Goal: Check status: Check status

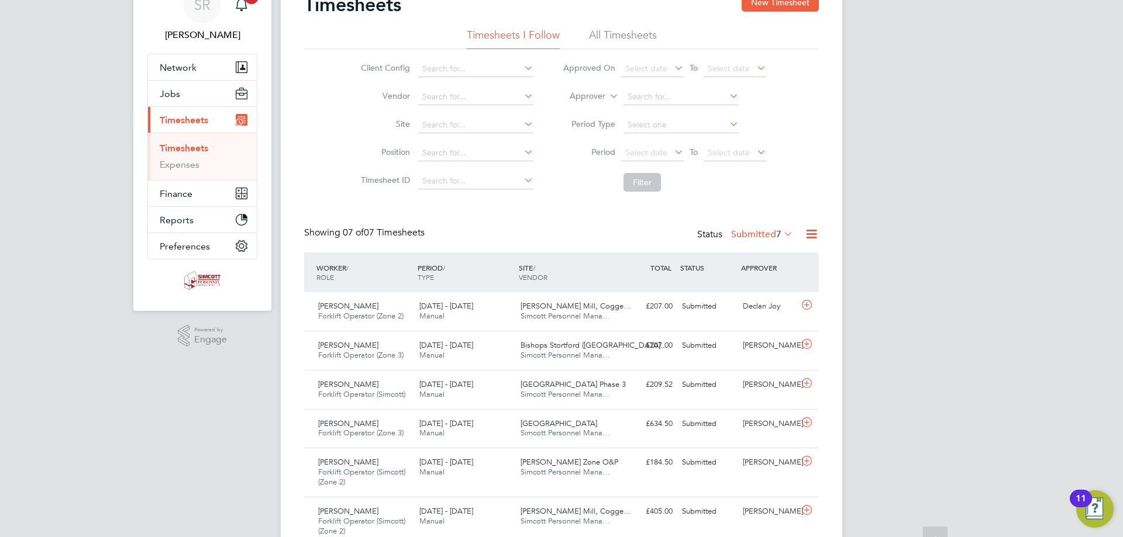
scroll to position [19, 0]
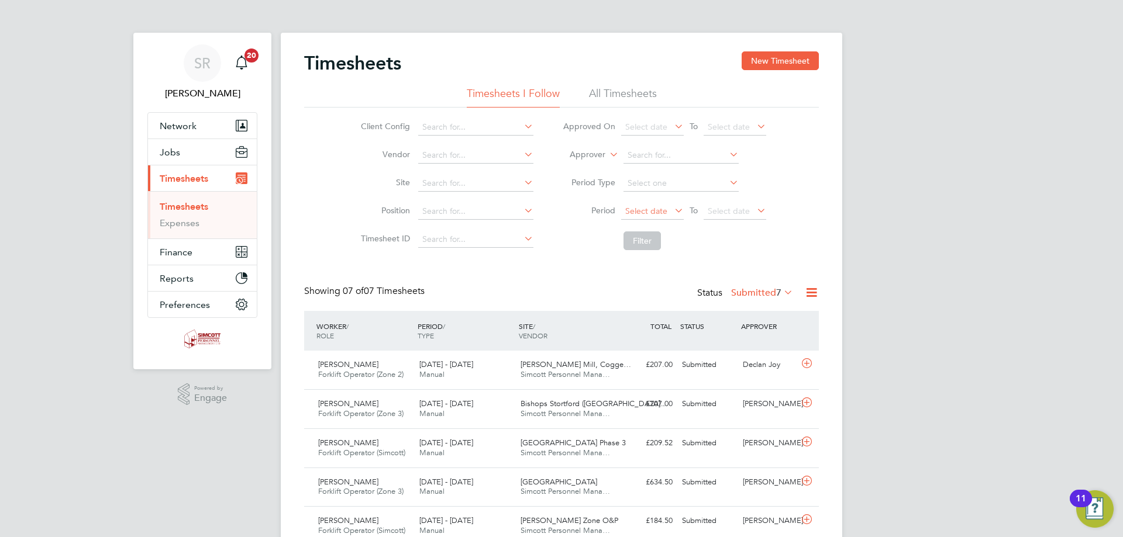
click at [640, 209] on span "Select date" at bounding box center [646, 211] width 42 height 11
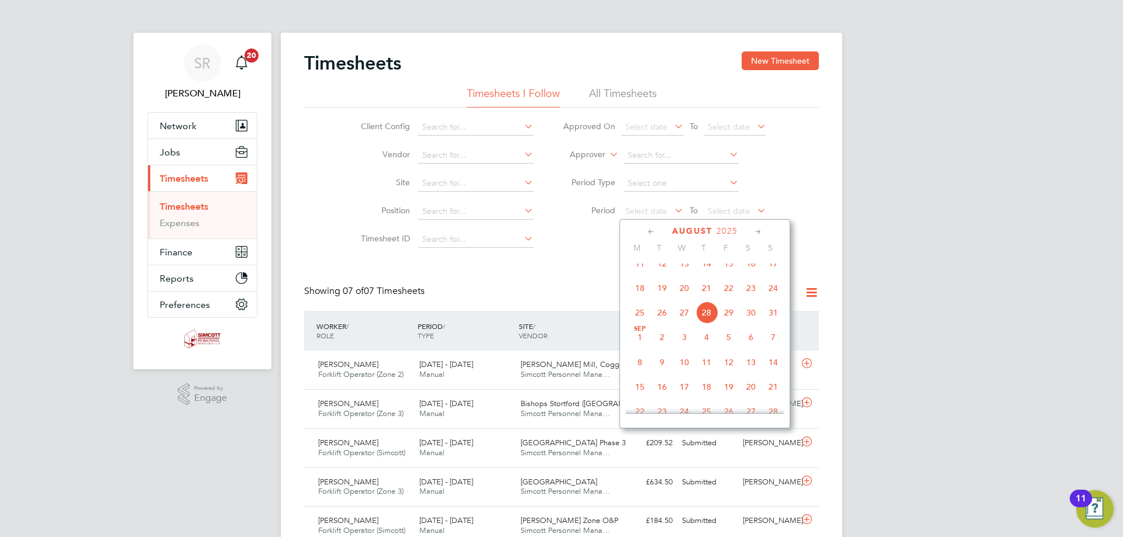
click at [641, 299] on span "18" at bounding box center [640, 288] width 22 height 22
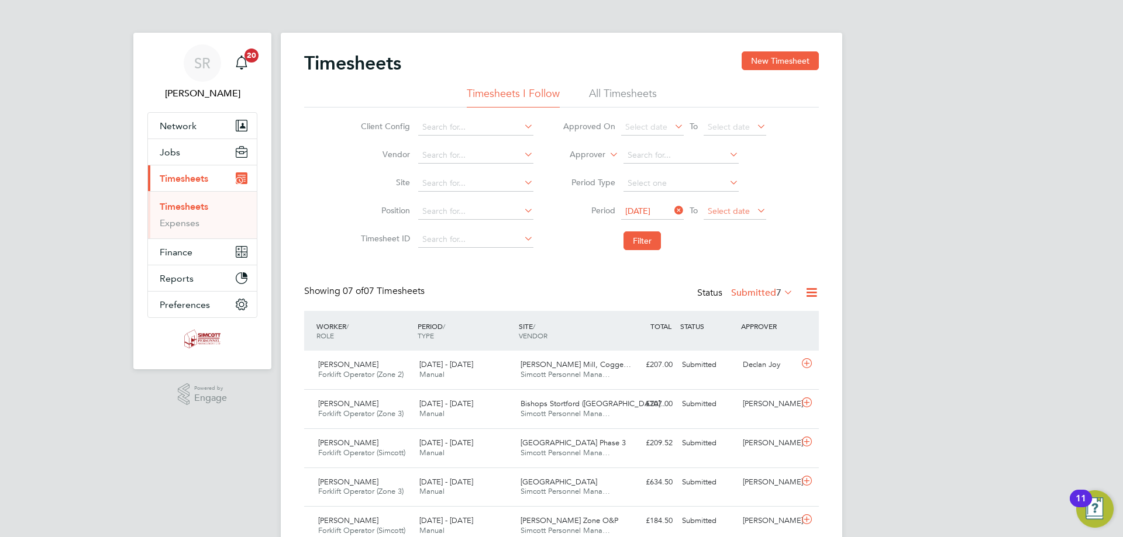
click at [747, 210] on span "Select date" at bounding box center [728, 211] width 42 height 11
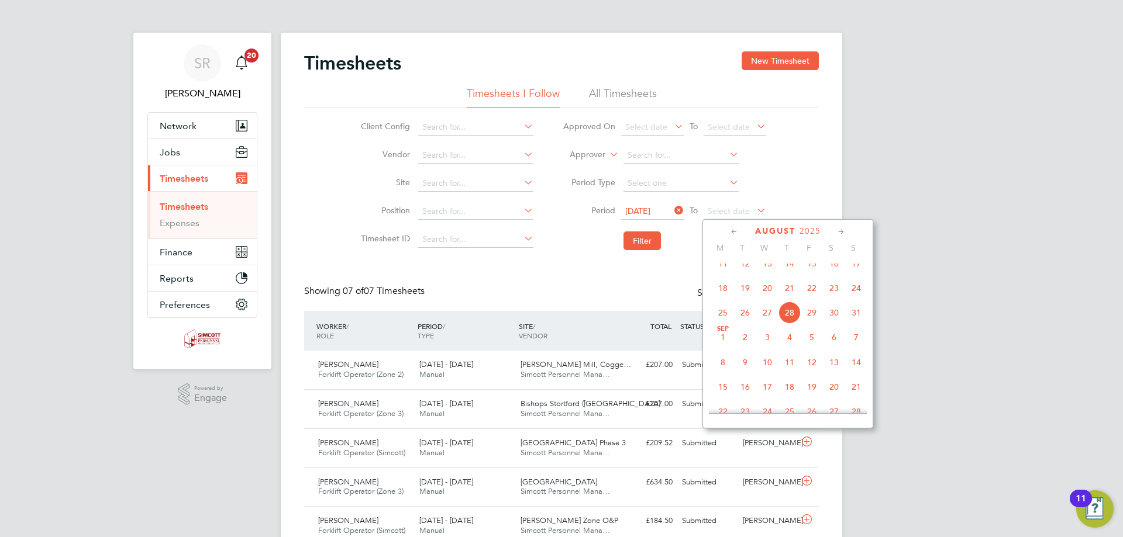
click at [858, 295] on span "24" at bounding box center [856, 288] width 22 height 22
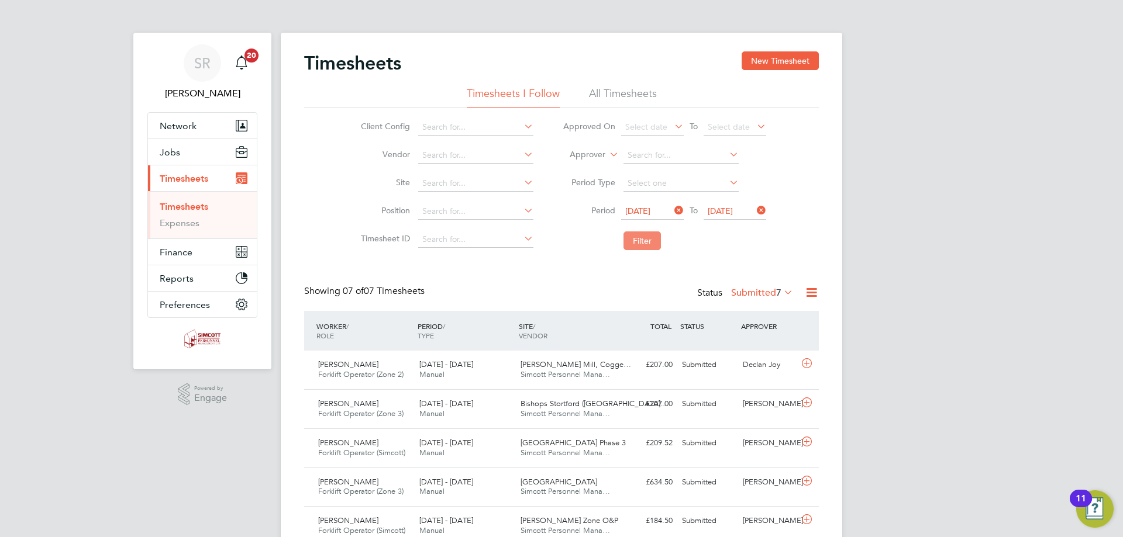
click at [640, 246] on button "Filter" at bounding box center [641, 241] width 37 height 19
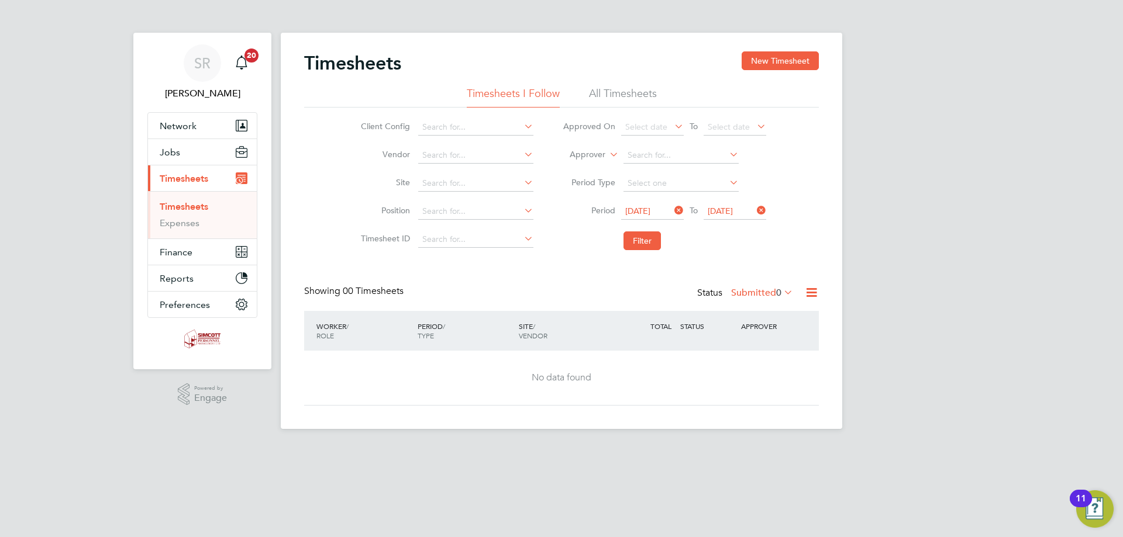
click at [752, 293] on label "Submitted 0" at bounding box center [762, 293] width 62 height 12
click at [790, 253] on div "Client Config Vendor Site Position Timesheet ID Approved On Select date To Sele…" at bounding box center [561, 182] width 515 height 149
click at [650, 213] on span "[DATE]" at bounding box center [637, 211] width 25 height 11
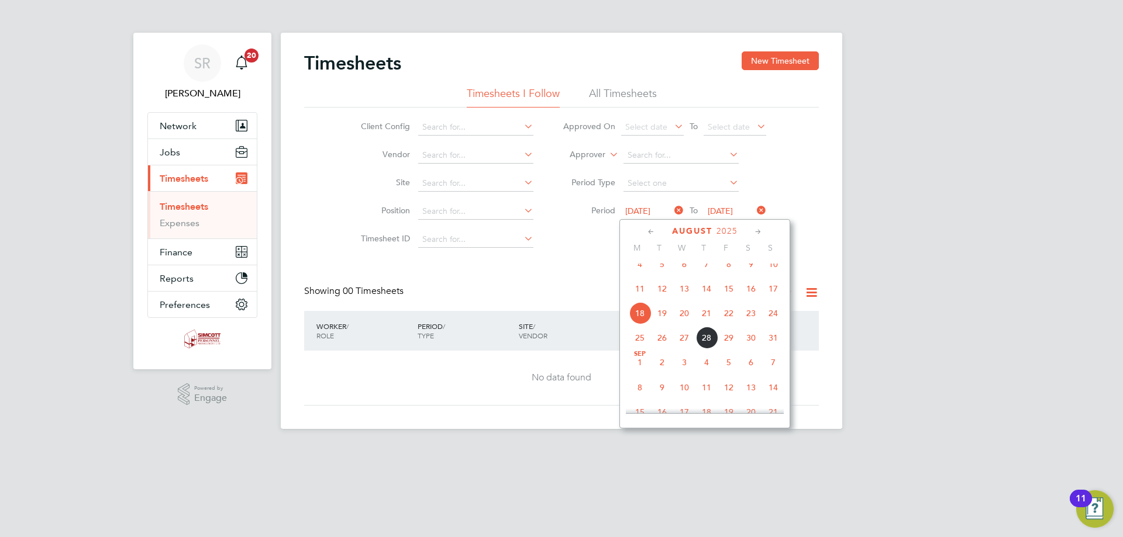
click at [641, 323] on span "18" at bounding box center [640, 313] width 22 height 22
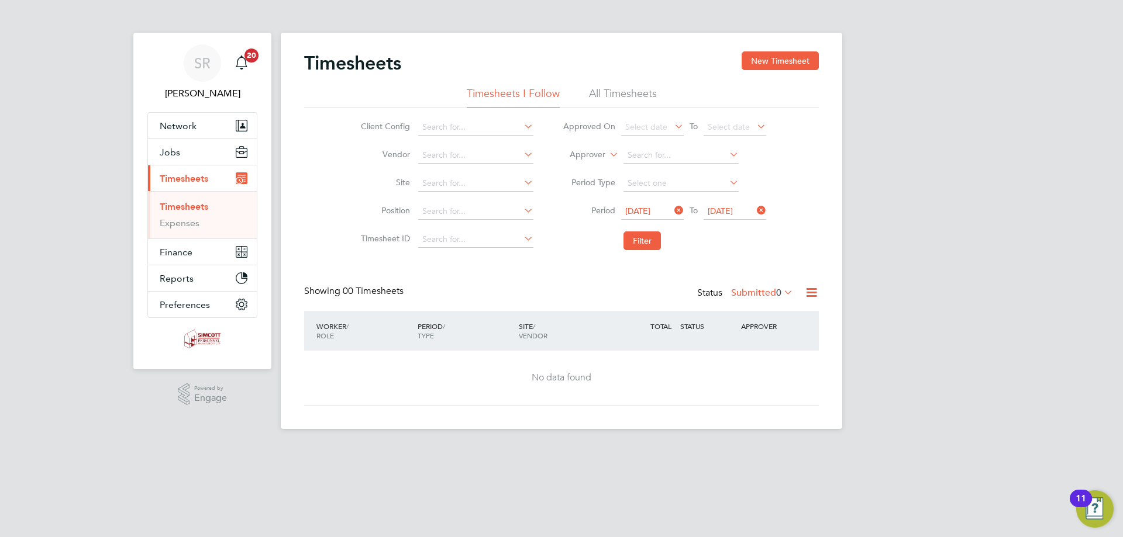
click at [730, 210] on span "[DATE]" at bounding box center [719, 211] width 25 height 11
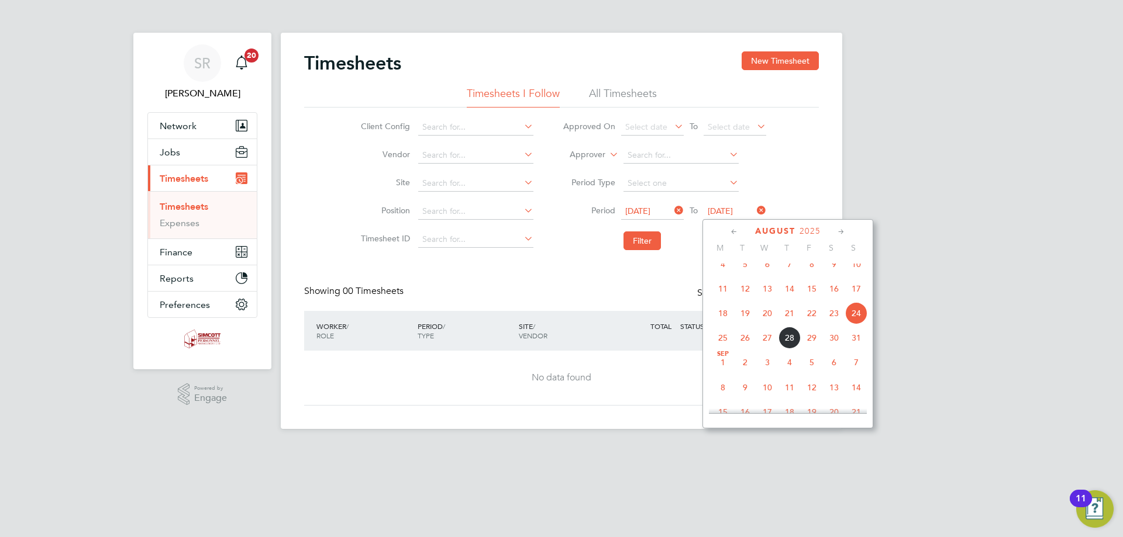
click at [859, 322] on span "24" at bounding box center [856, 313] width 22 height 22
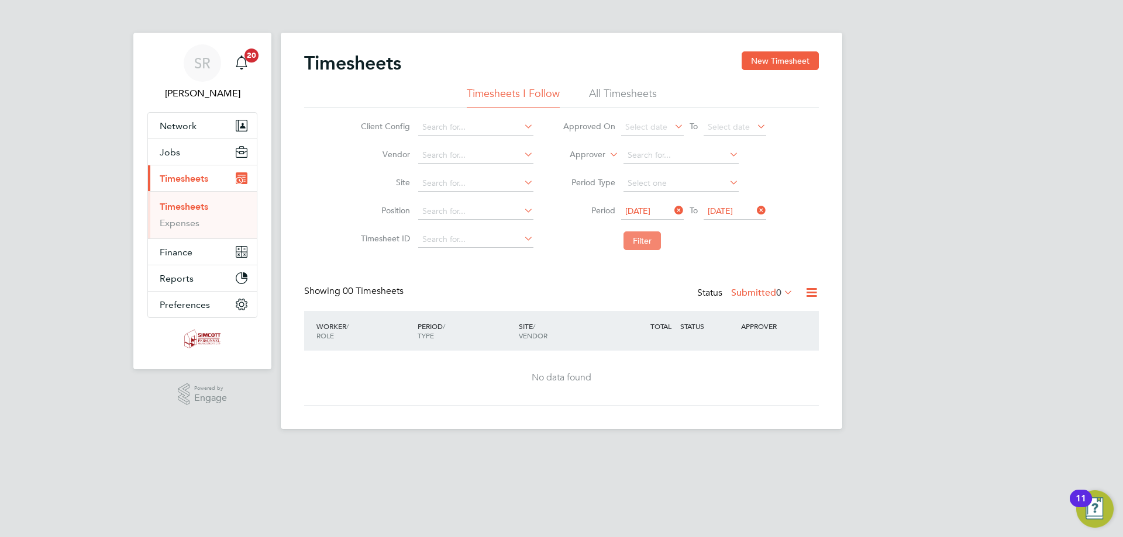
click at [641, 243] on button "Filter" at bounding box center [641, 241] width 37 height 19
click at [610, 98] on li "All Timesheets" at bounding box center [623, 97] width 68 height 21
